Goal: Task Accomplishment & Management: Use online tool/utility

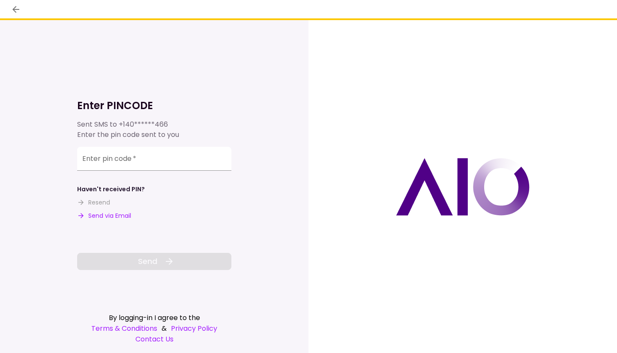
click at [145, 161] on input "Enter pin code   *" at bounding box center [154, 159] width 154 height 24
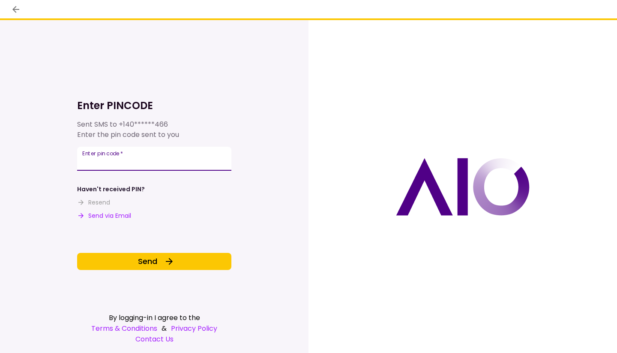
type input "******"
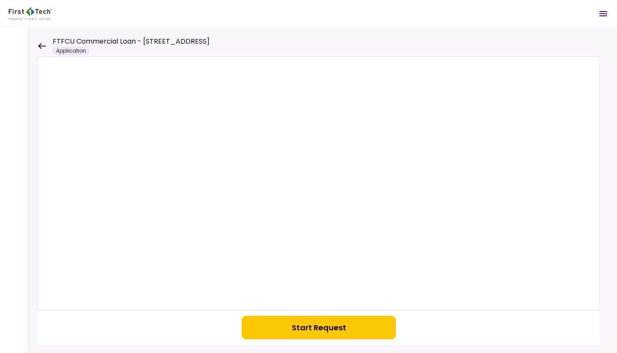
click at [313, 325] on button "Start Request" at bounding box center [319, 328] width 154 height 24
